Goal: Transaction & Acquisition: Purchase product/service

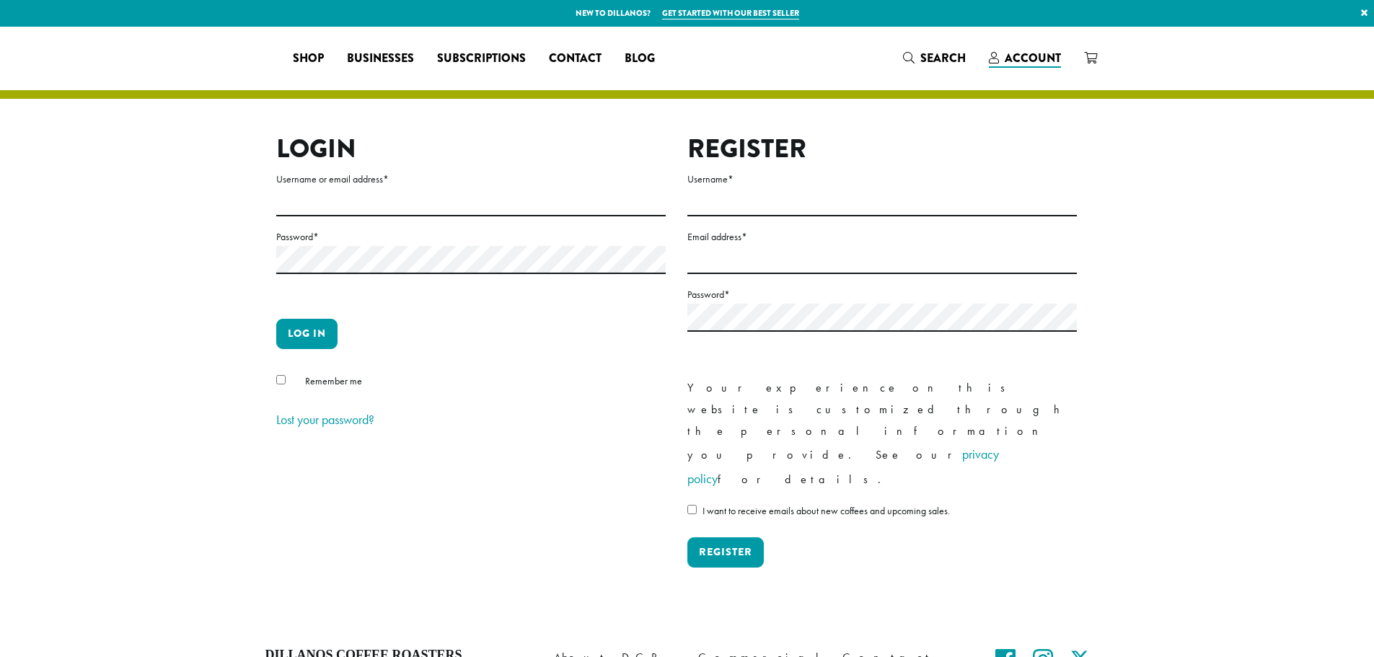
click at [516, 180] on label "Username or email address *" at bounding box center [470, 179] width 389 height 18
click at [516, 188] on input "Username or email address *" at bounding box center [470, 202] width 389 height 28
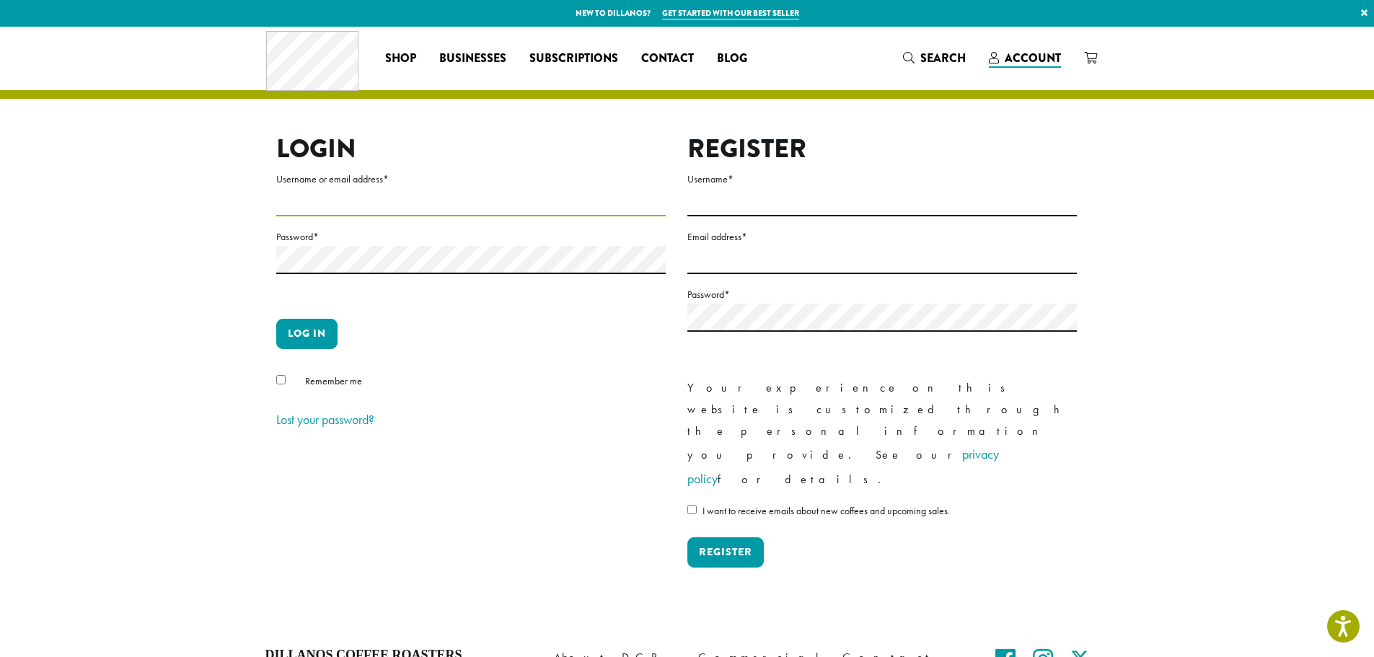
click at [510, 190] on input "Username or email address *" at bounding box center [470, 202] width 389 height 28
type input "**********"
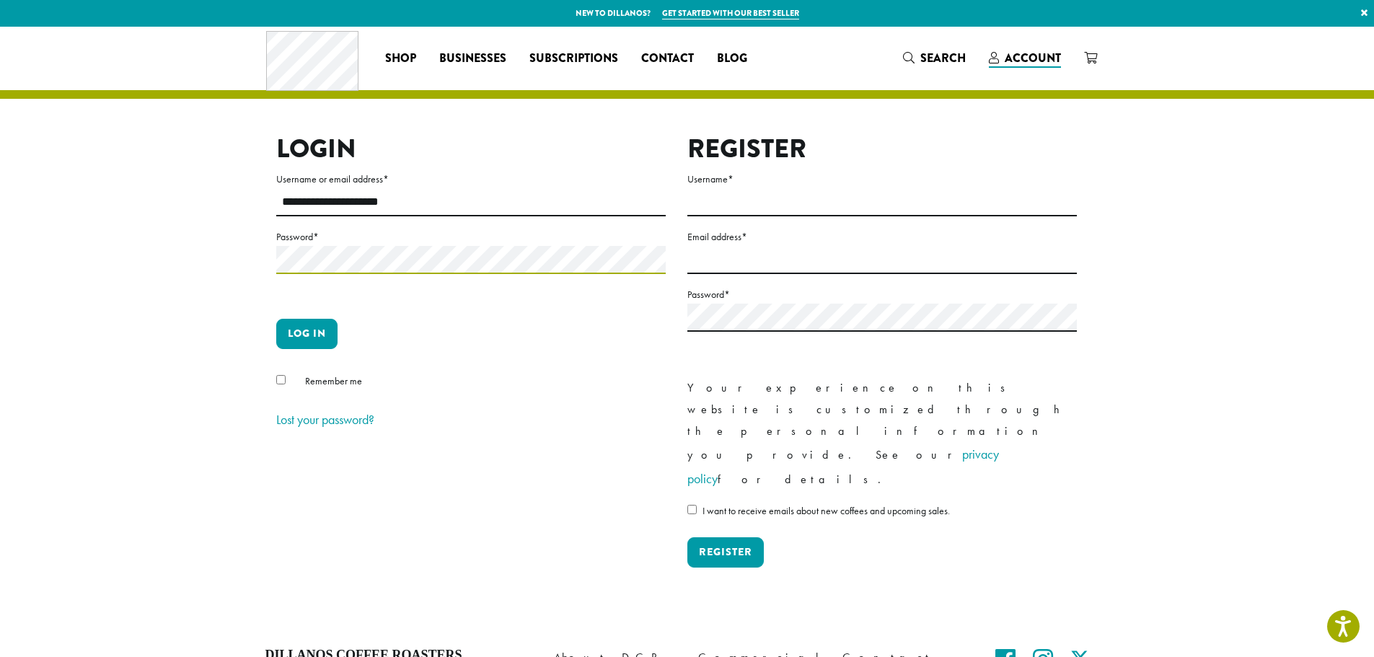
click at [276, 319] on button "Log in" at bounding box center [306, 334] width 61 height 30
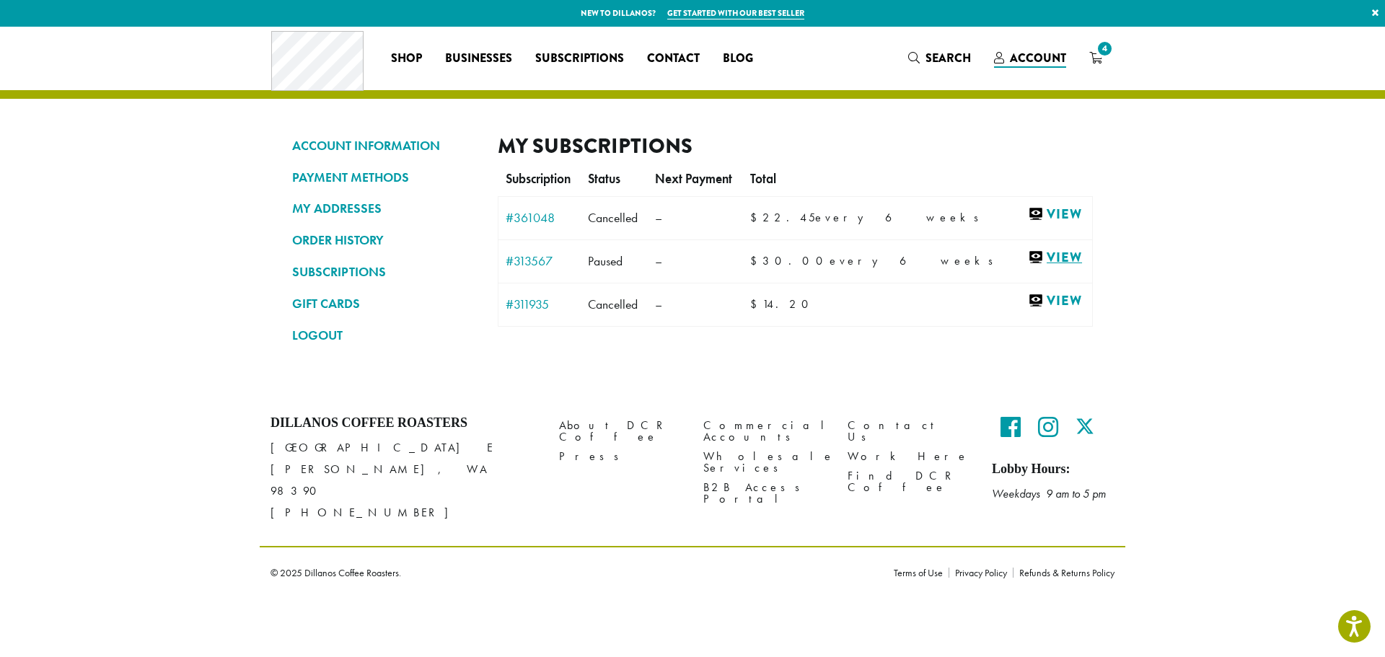
click at [1045, 260] on link "View" at bounding box center [1056, 258] width 57 height 18
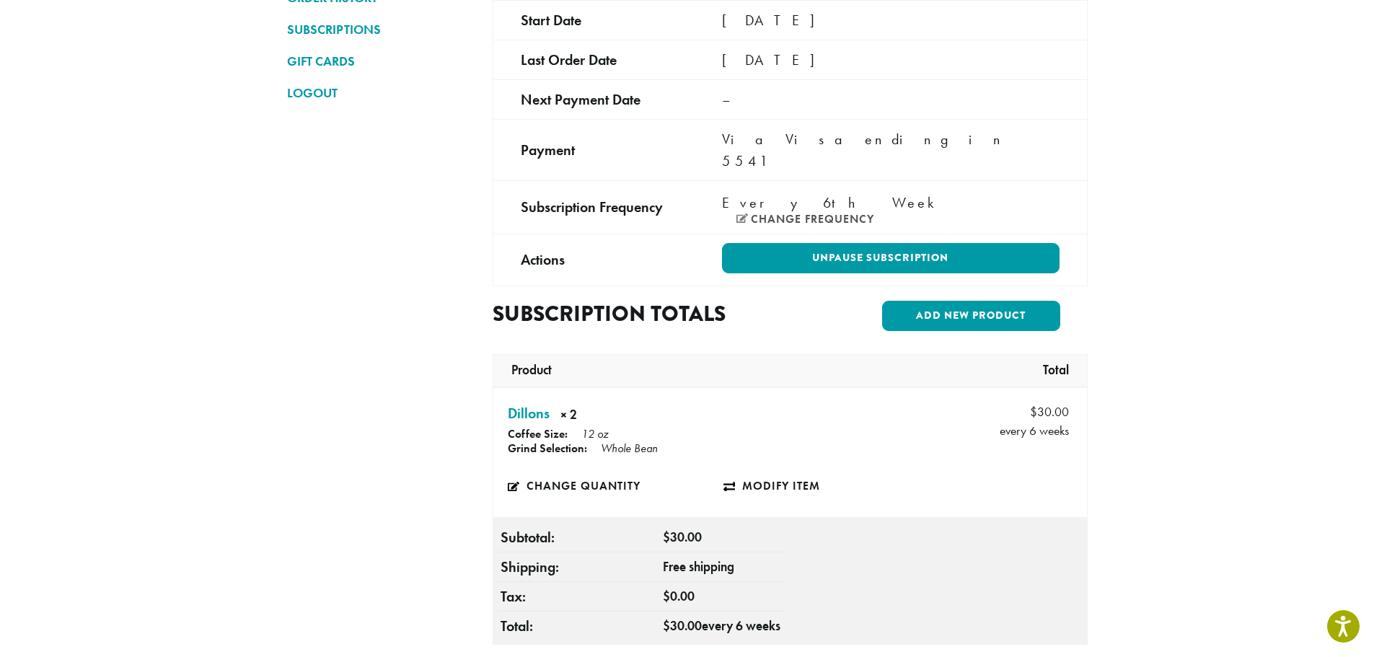
scroll to position [144, 0]
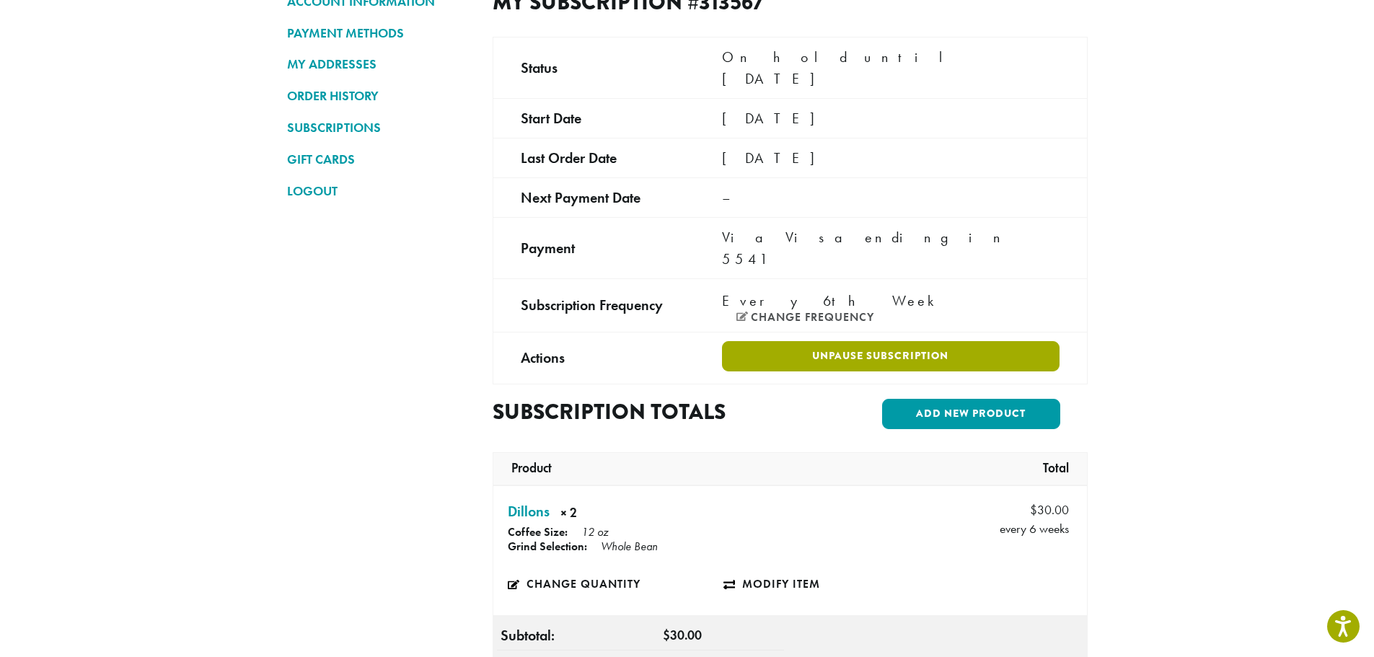
click at [800, 341] on link "Unpause Subscription" at bounding box center [890, 356] width 337 height 30
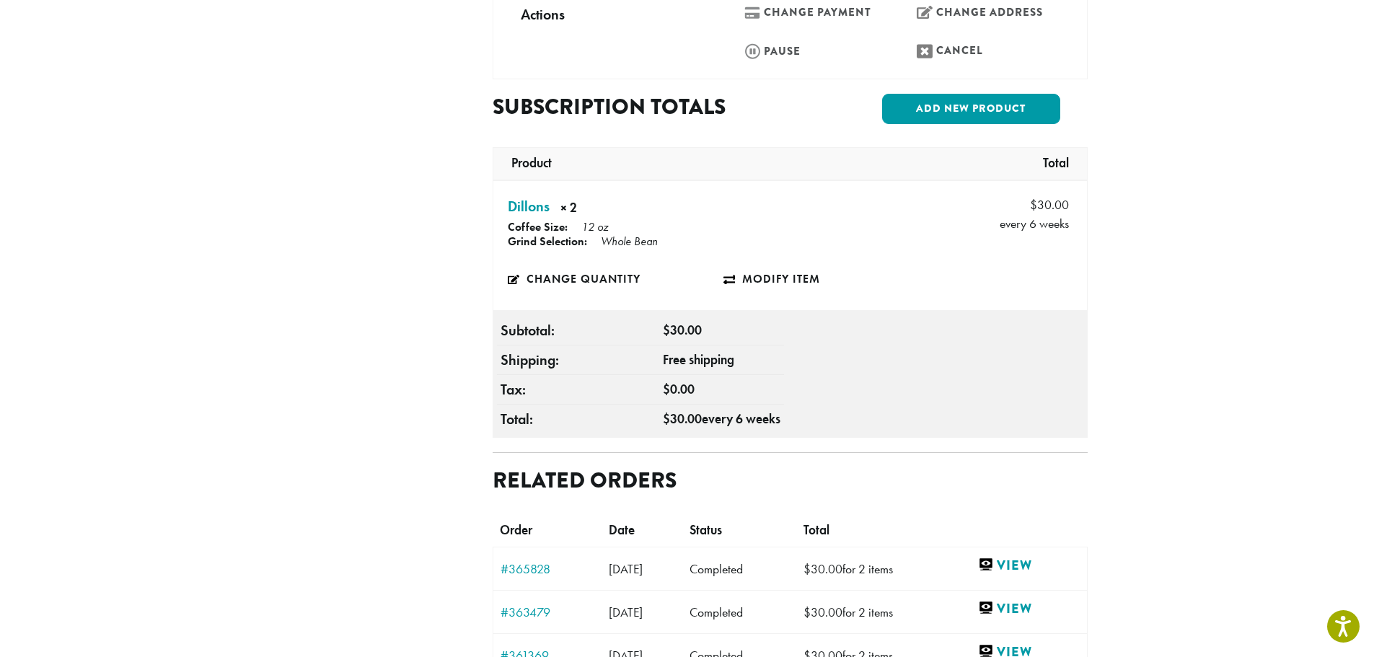
scroll to position [505, 0]
click at [1114, 456] on div "**********" at bounding box center [687, 305] width 865 height 1567
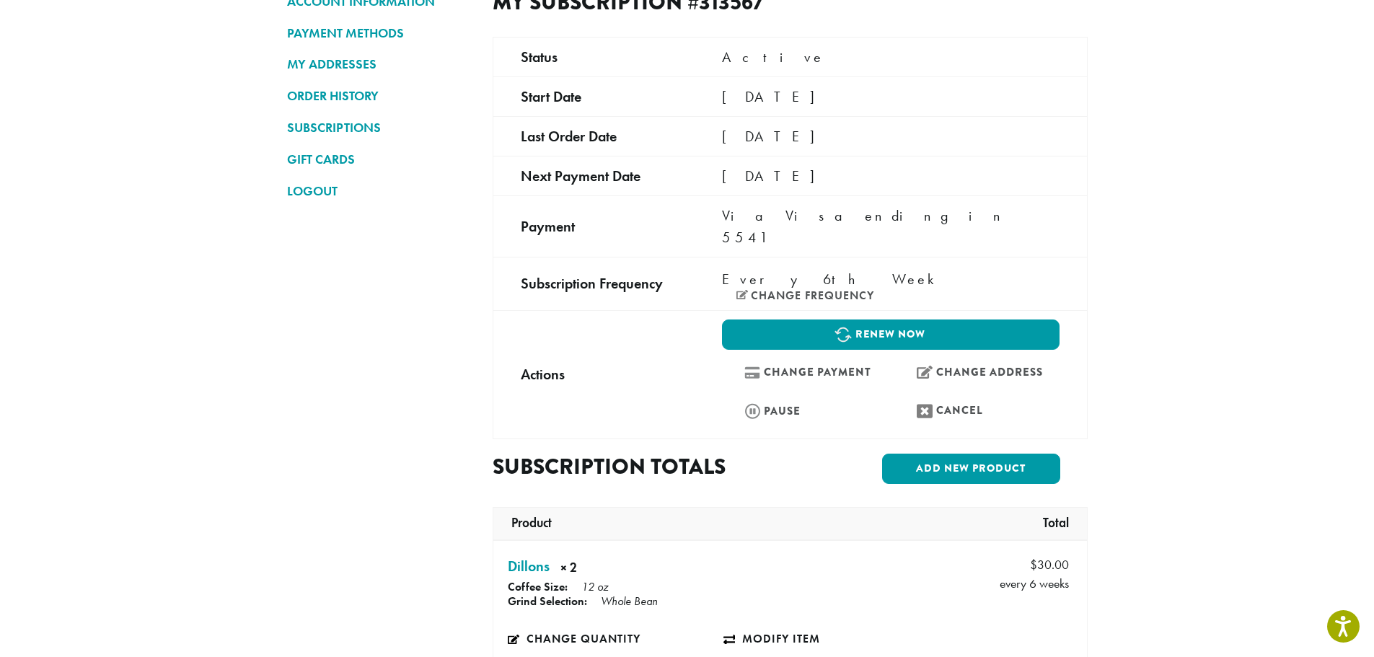
scroll to position [72, 0]
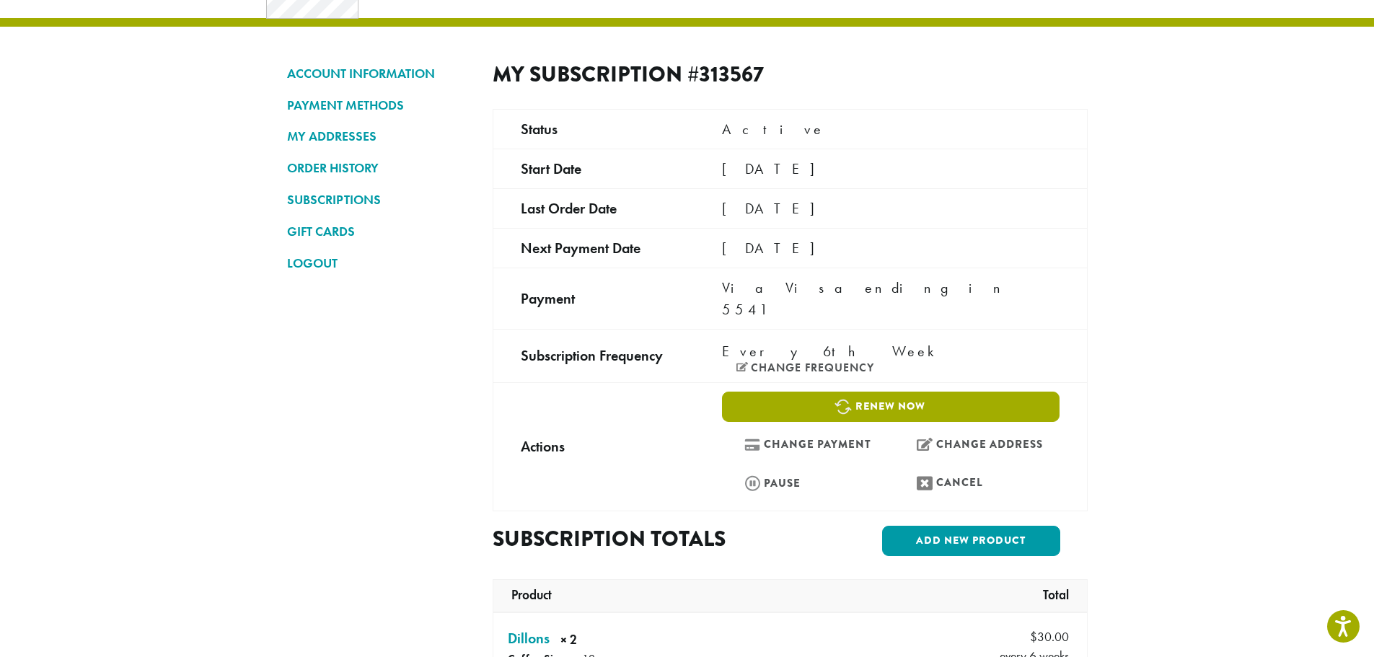
click at [891, 392] on link "Renew now" at bounding box center [890, 407] width 337 height 30
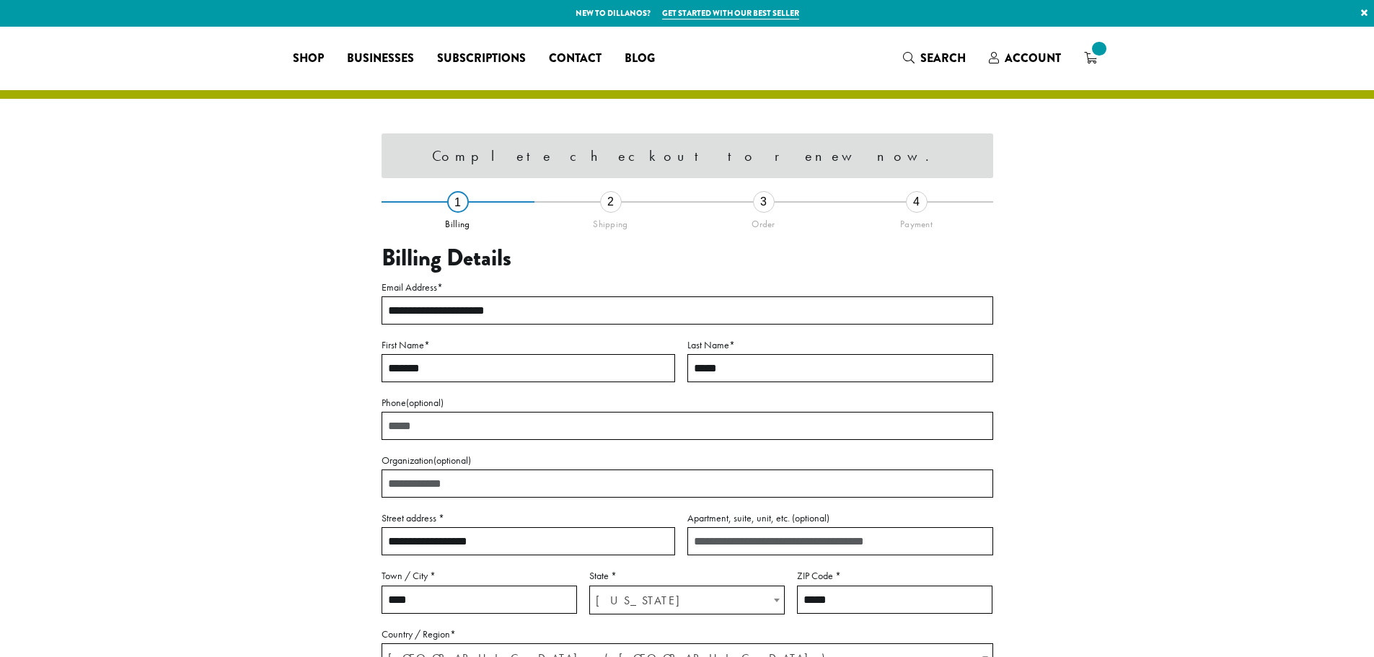
select select "**"
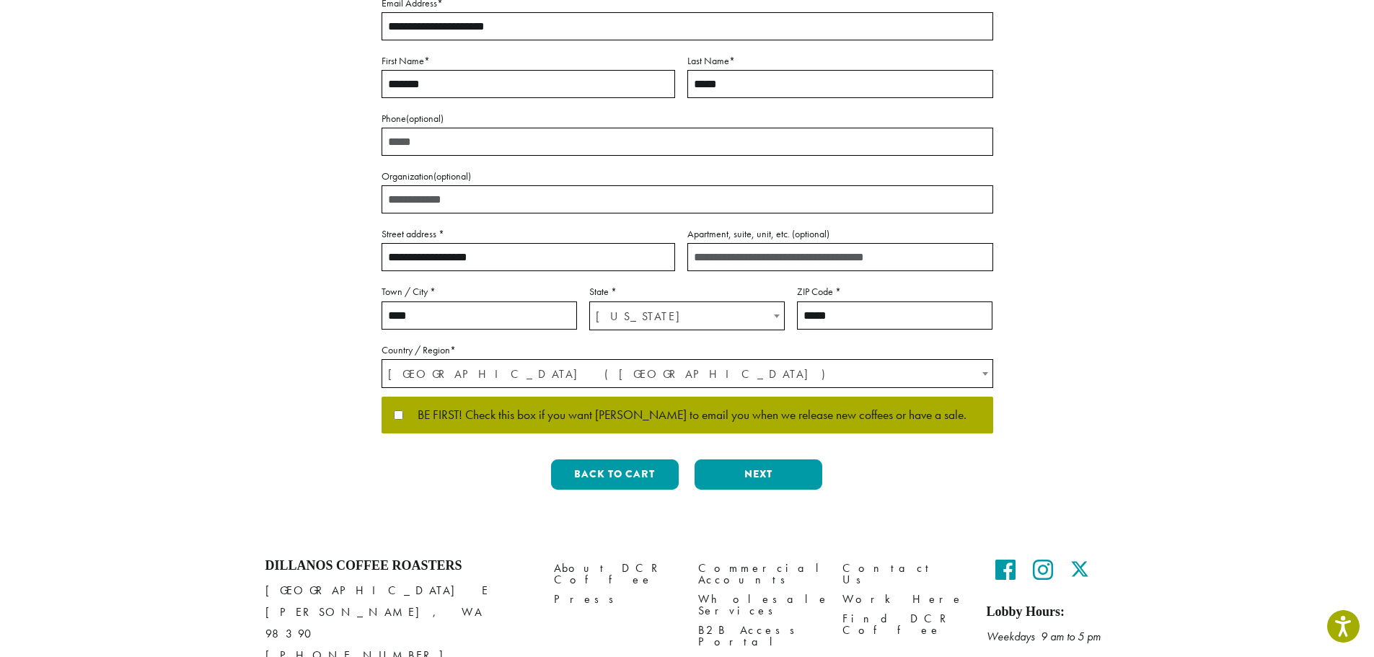
scroll to position [149, 0]
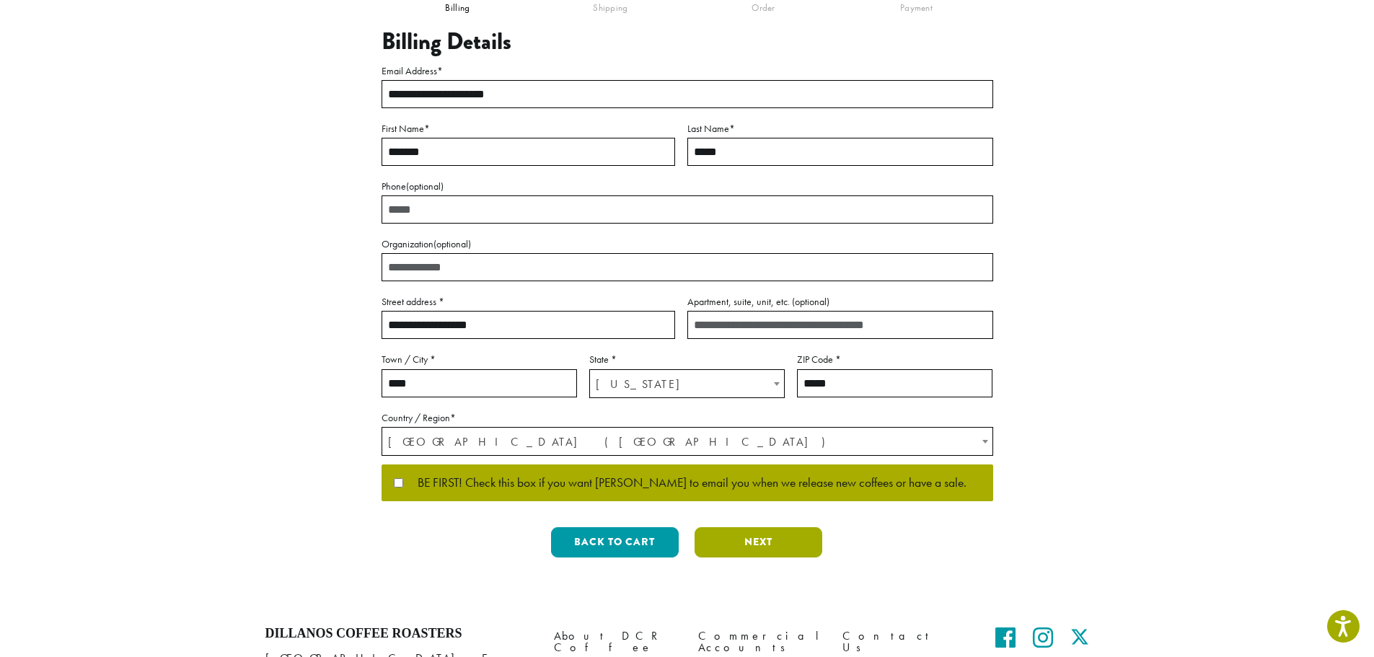
click at [782, 542] on button "Next" at bounding box center [759, 542] width 128 height 30
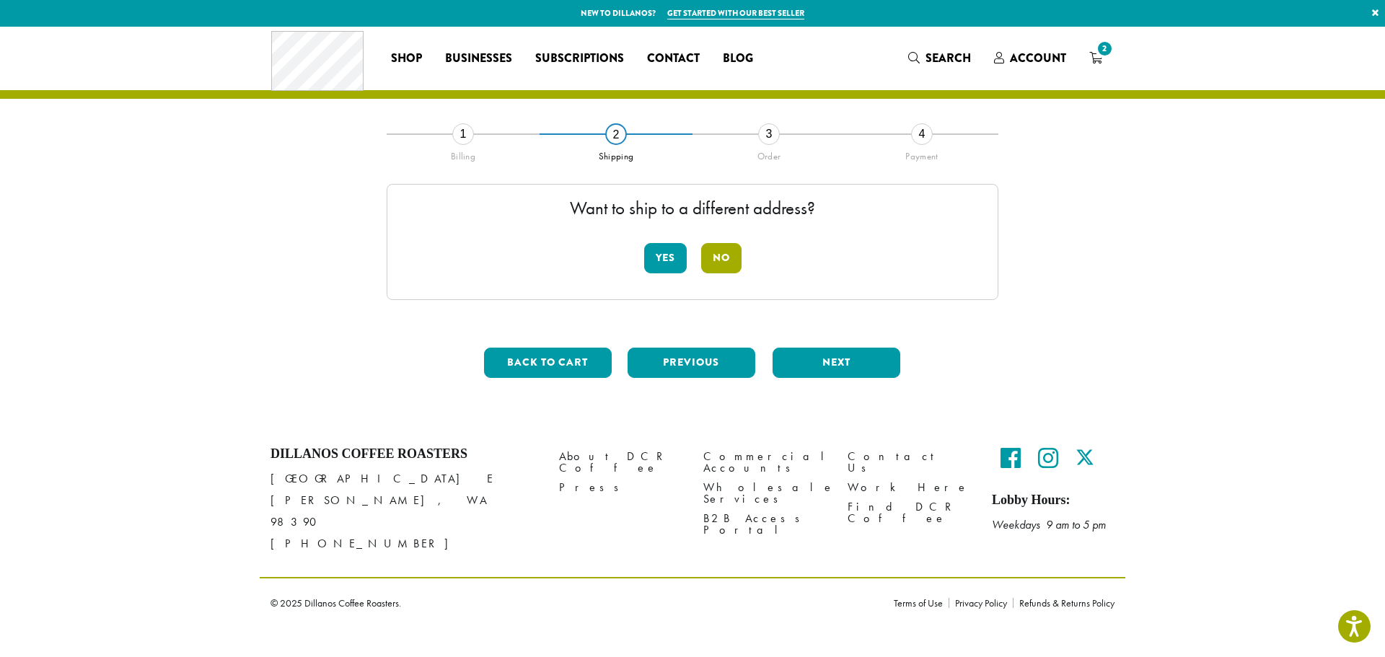
click at [736, 264] on button "No" at bounding box center [721, 258] width 40 height 30
